Goal: Information Seeking & Learning: Learn about a topic

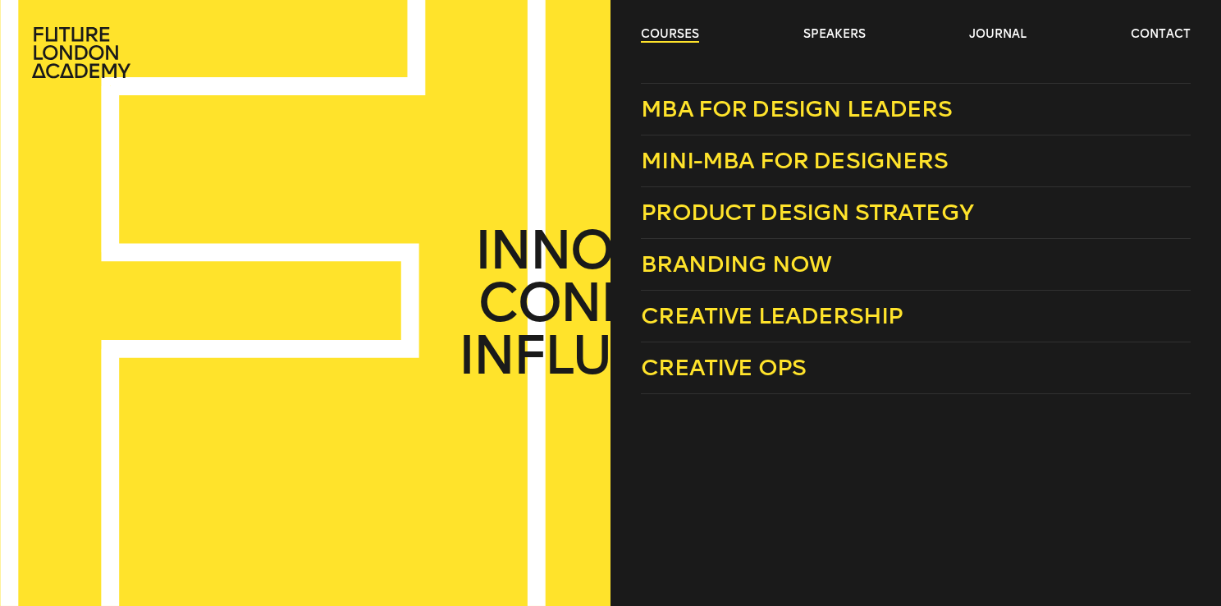
click at [684, 39] on link "courses" at bounding box center [670, 34] width 58 height 16
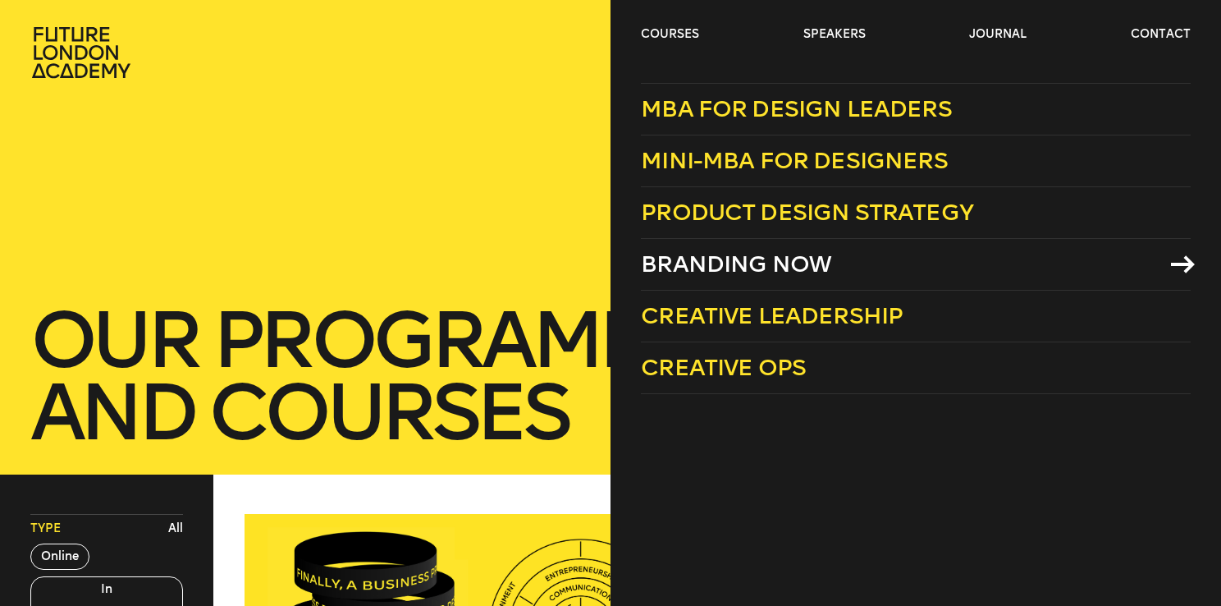
click at [770, 271] on span "Branding Now" at bounding box center [736, 263] width 190 height 27
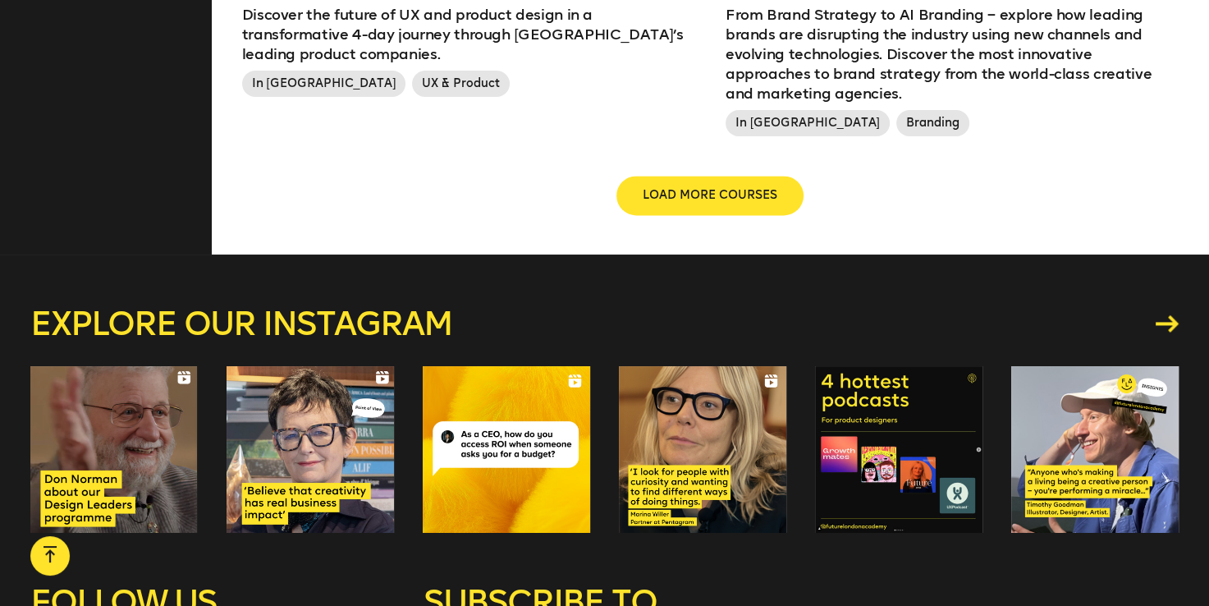
scroll to position [2174, 0]
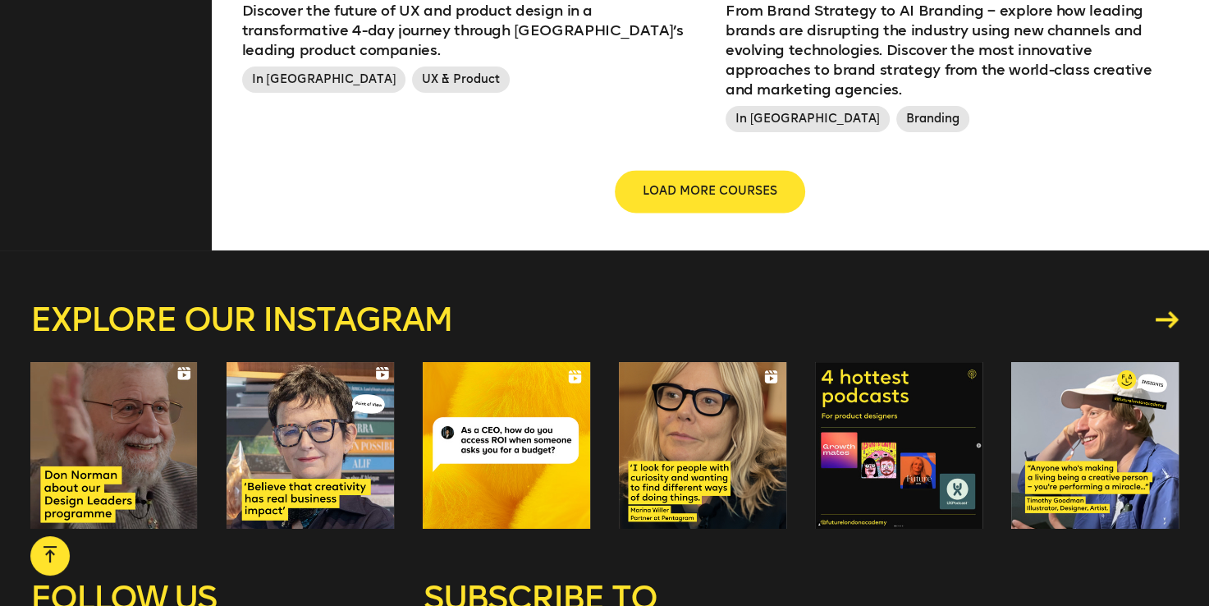
click at [712, 171] on button "LOAD MORE COURSES" at bounding box center [709, 190] width 187 height 39
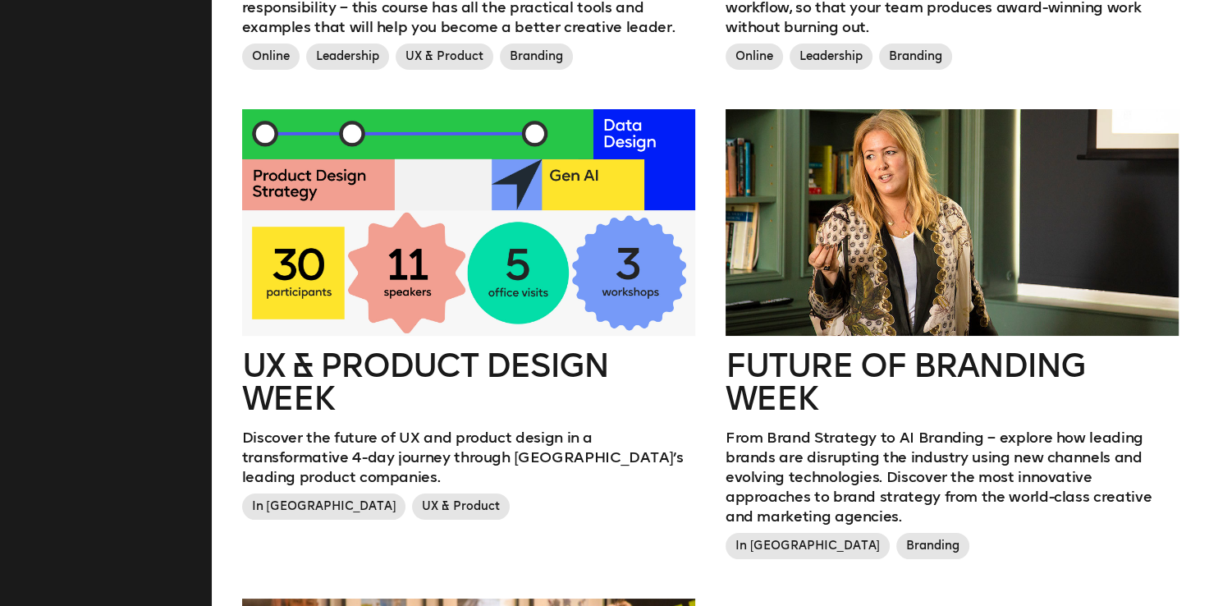
scroll to position [0, 0]
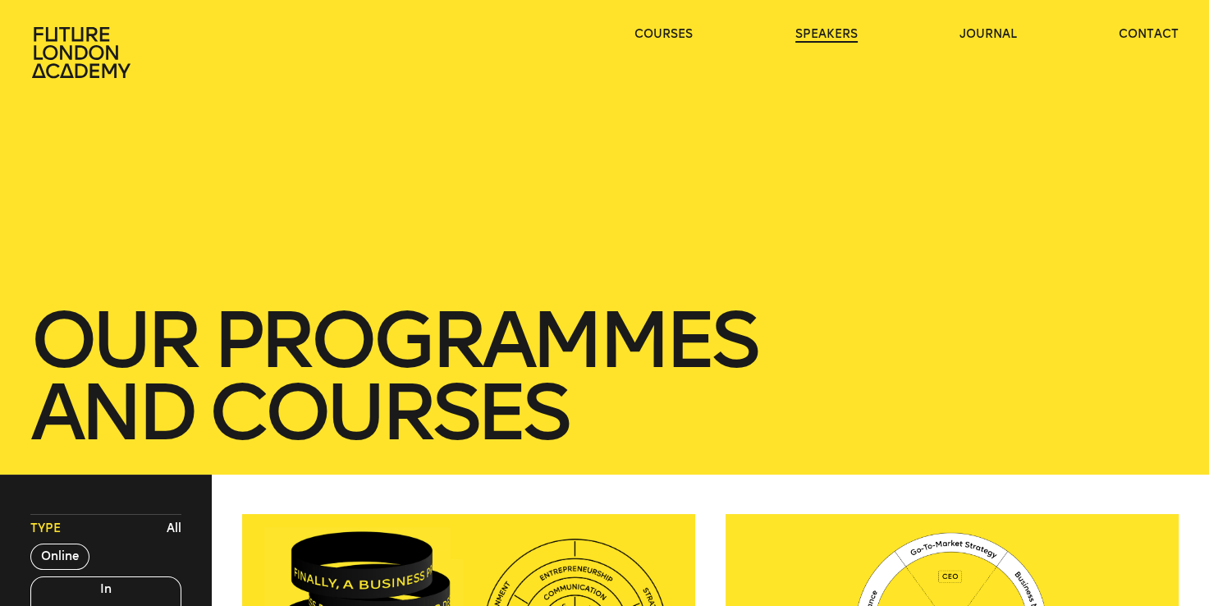
click at [824, 34] on link "speakers" at bounding box center [826, 34] width 62 height 16
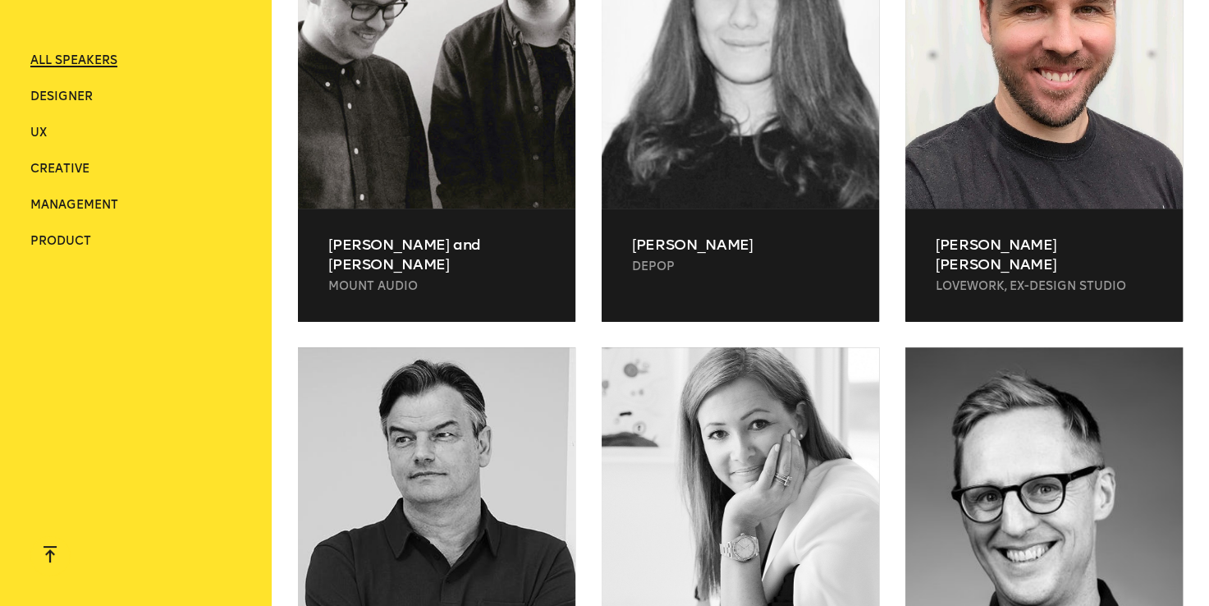
scroll to position [7671, 0]
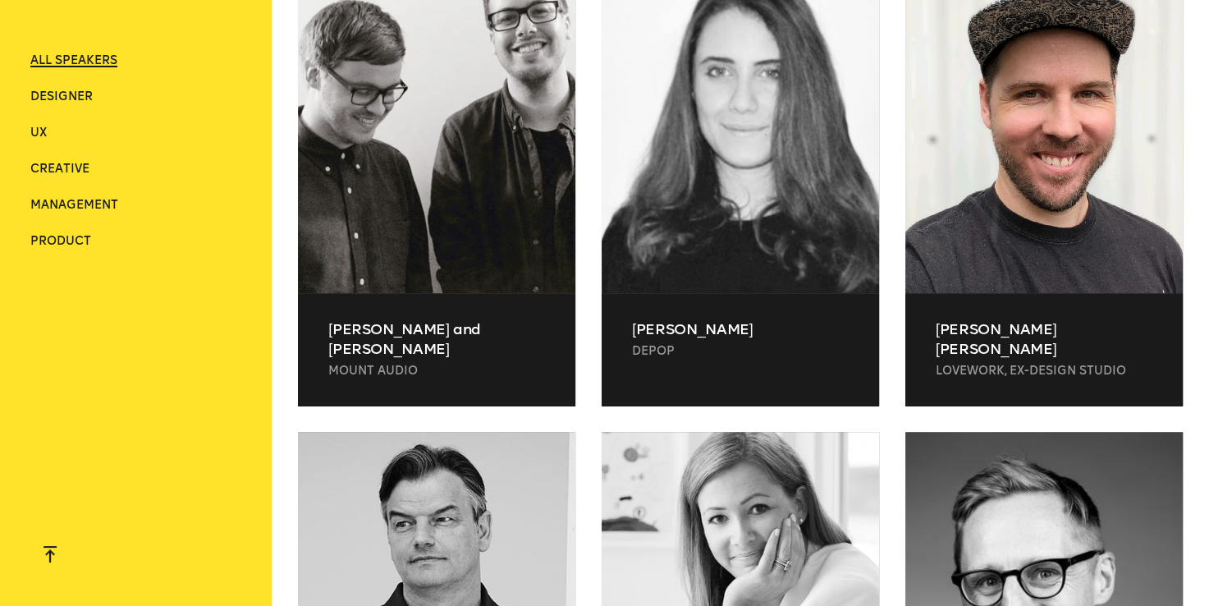
click at [48, 132] on li "UX" at bounding box center [135, 133] width 211 height 16
click at [43, 132] on span "UX" at bounding box center [38, 133] width 16 height 14
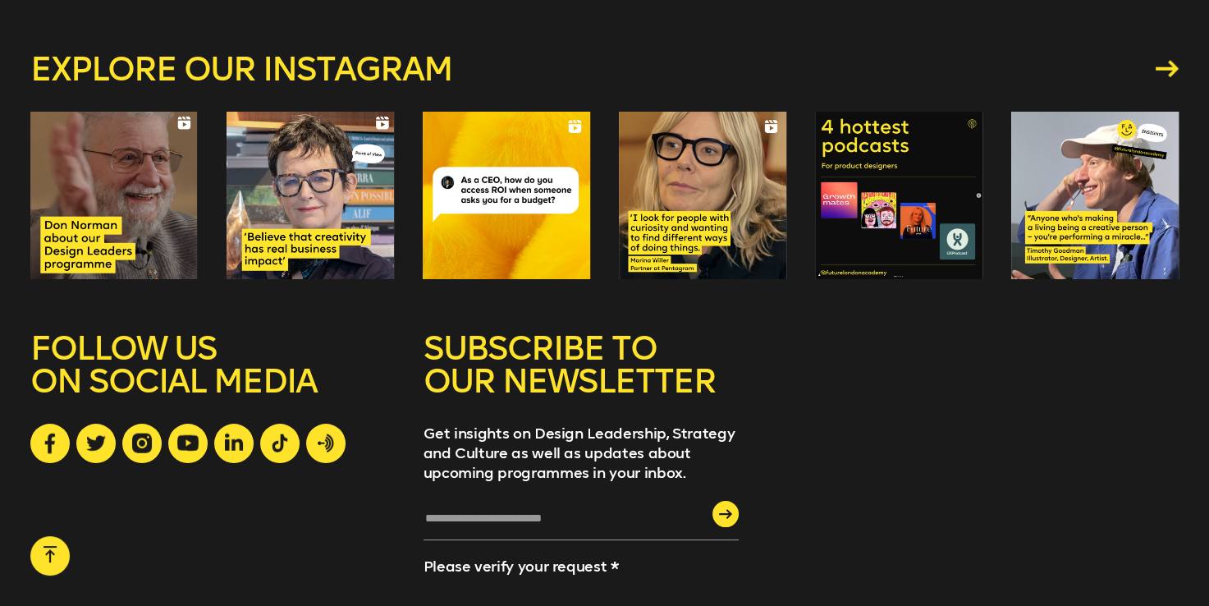
scroll to position [3847, 0]
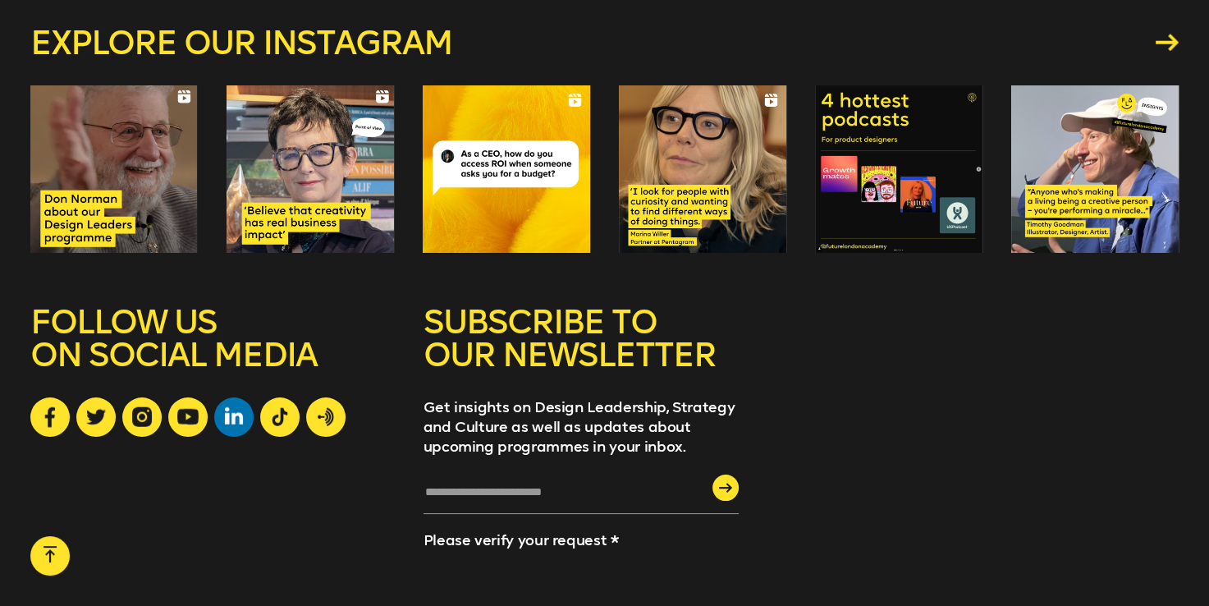
click at [238, 407] on icon at bounding box center [234, 415] width 18 height 17
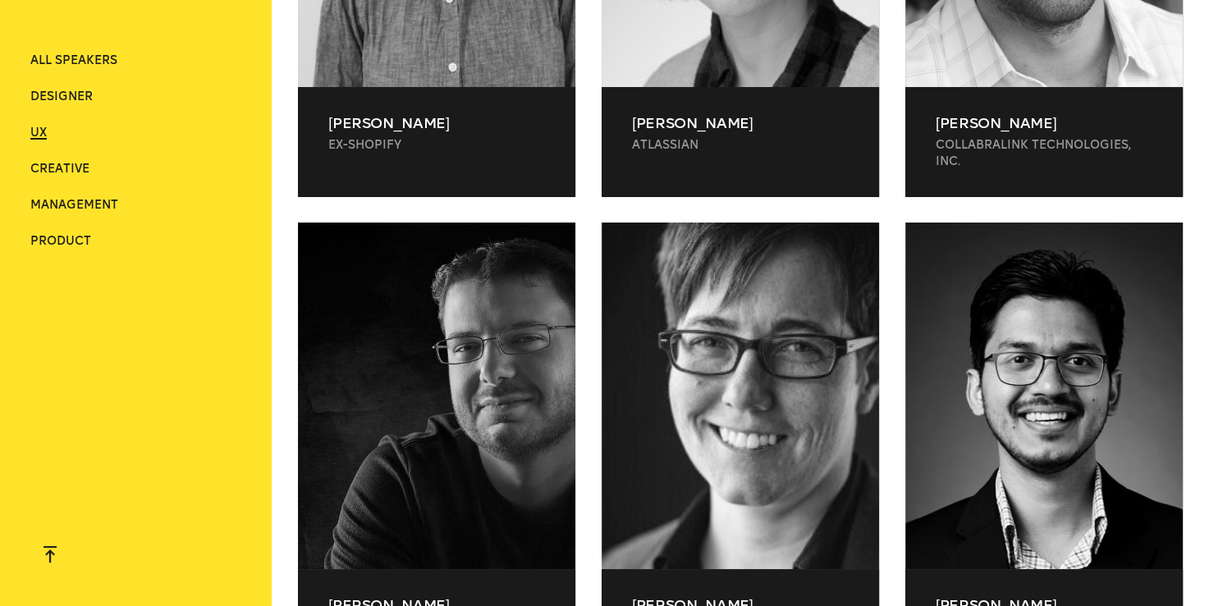
scroll to position [0, 0]
